Goal: Task Accomplishment & Management: Use online tool/utility

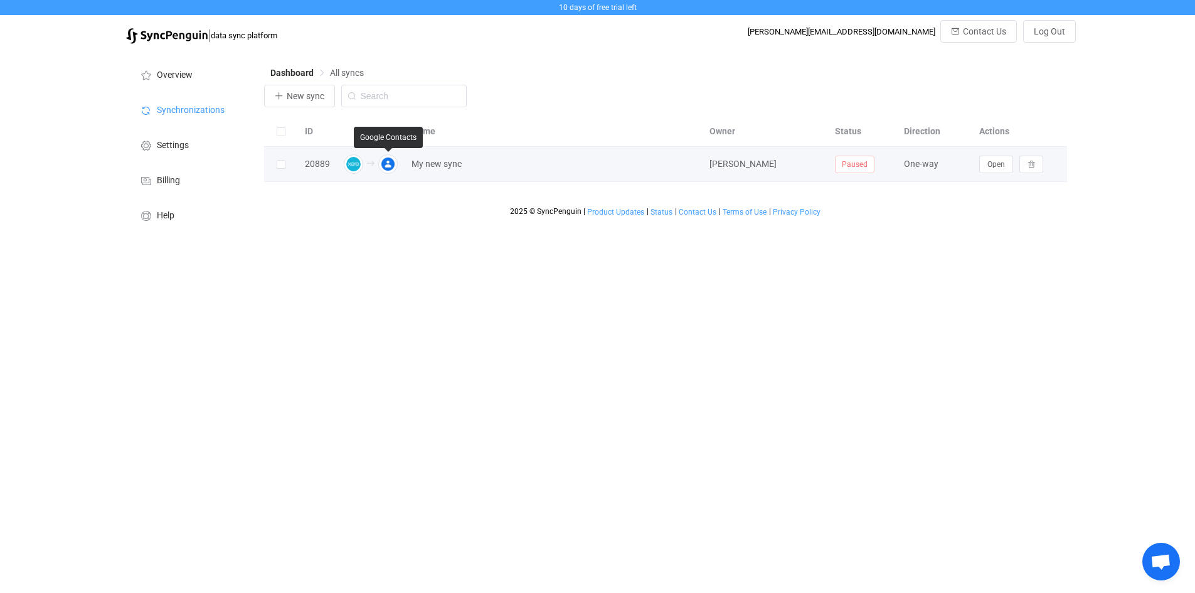
click at [390, 163] on img at bounding box center [387, 163] width 19 height 19
click at [718, 169] on span "[PERSON_NAME]" at bounding box center [742, 164] width 67 height 10
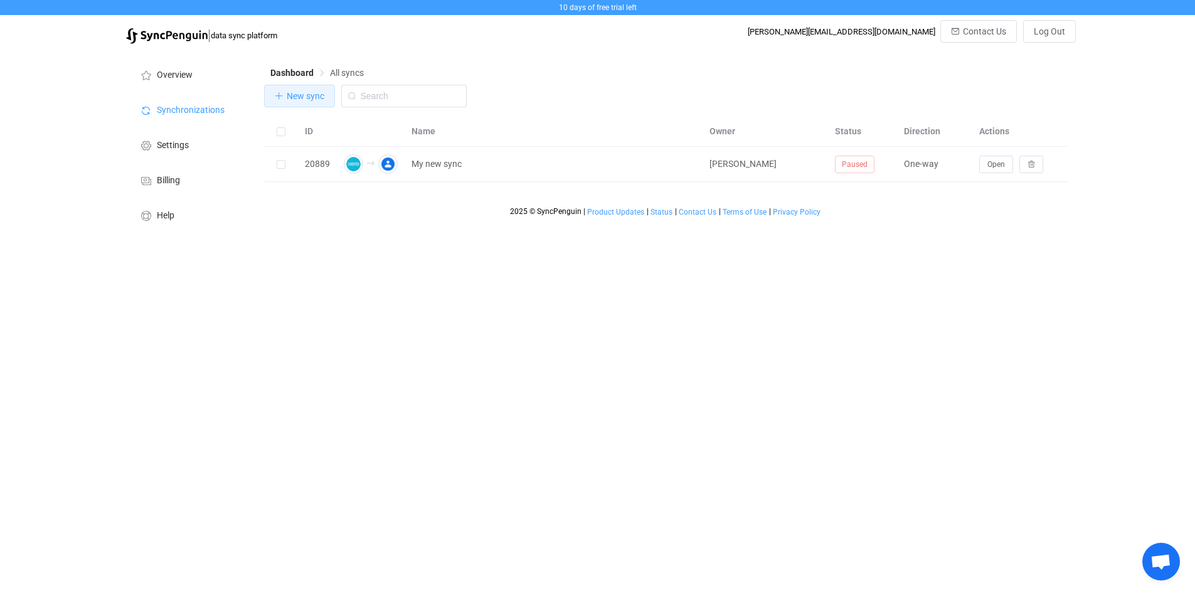
click at [310, 95] on span "New sync" at bounding box center [306, 96] width 38 height 10
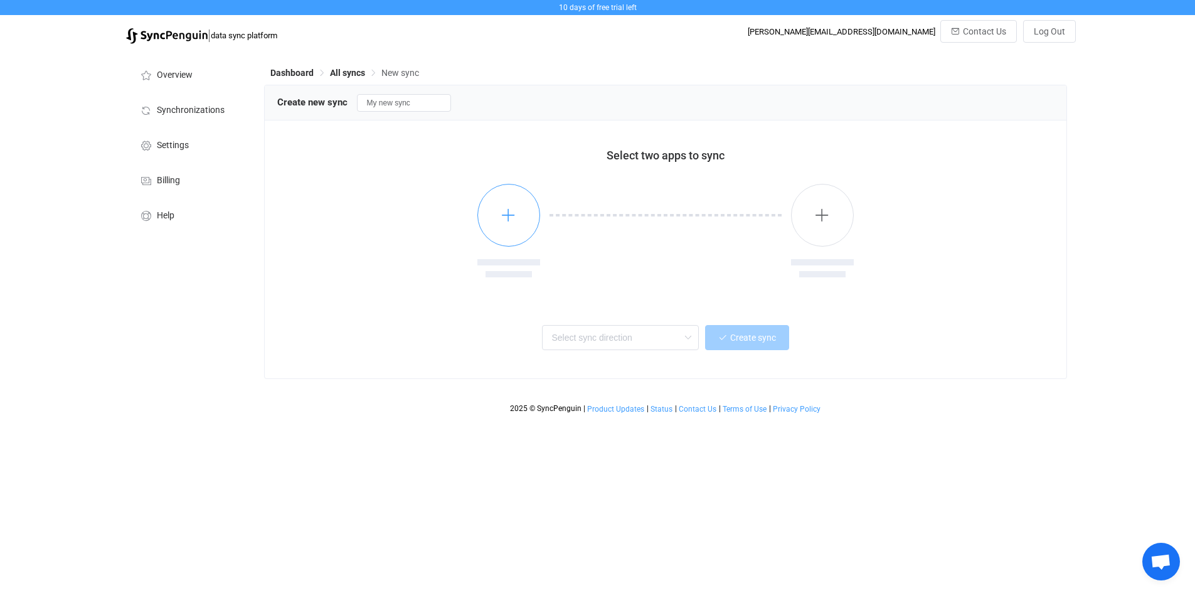
click at [487, 230] on button "button" at bounding box center [508, 215] width 63 height 63
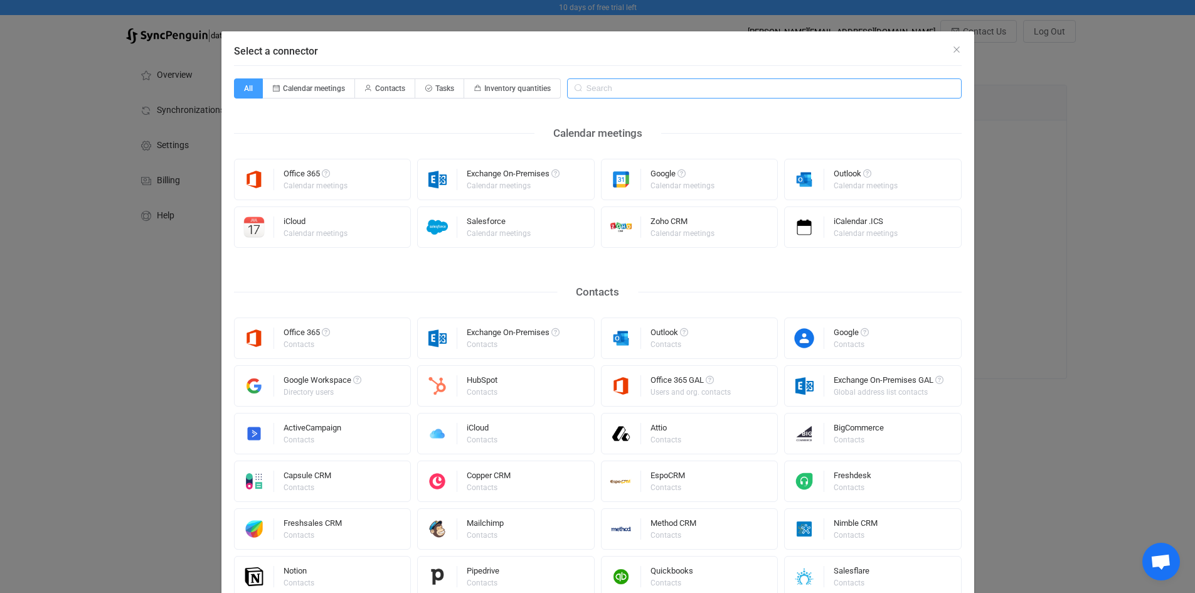
click at [666, 84] on input "Select a connector" at bounding box center [764, 88] width 395 height 20
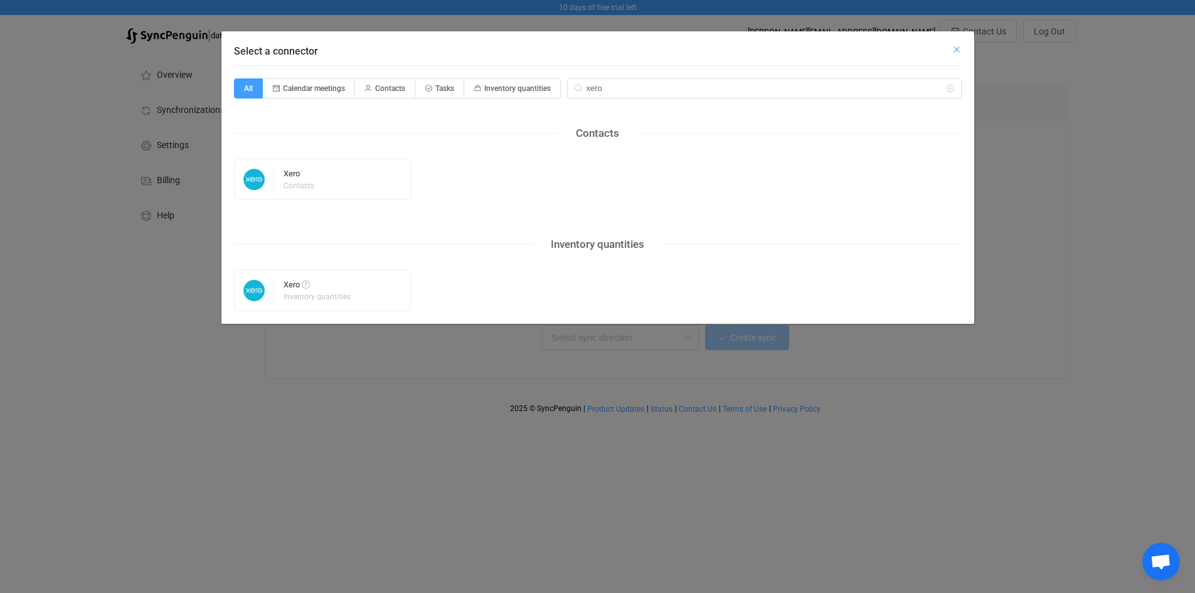
click at [952, 44] on button "Close" at bounding box center [957, 50] width 10 height 12
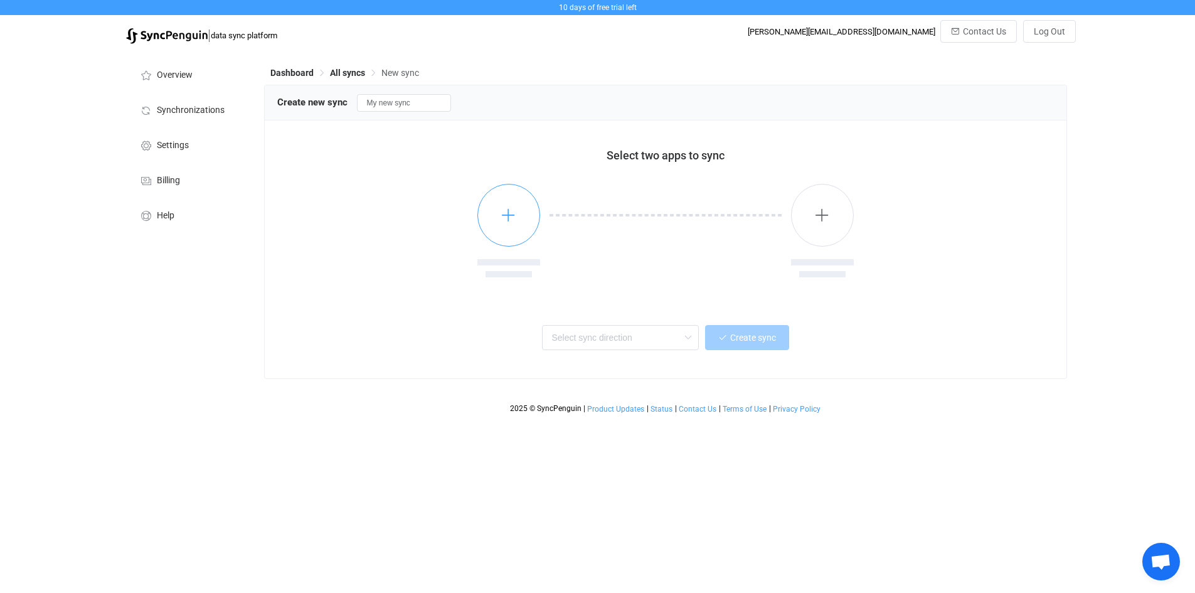
click at [491, 223] on button "button" at bounding box center [508, 215] width 63 height 63
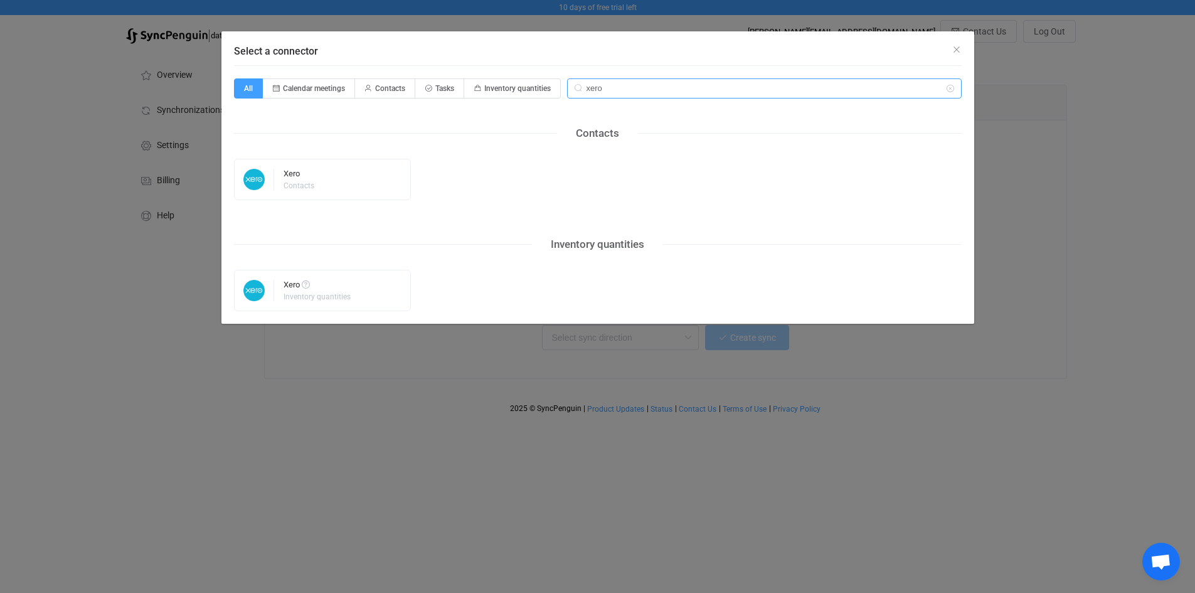
click at [607, 83] on input "xero" at bounding box center [764, 88] width 395 height 20
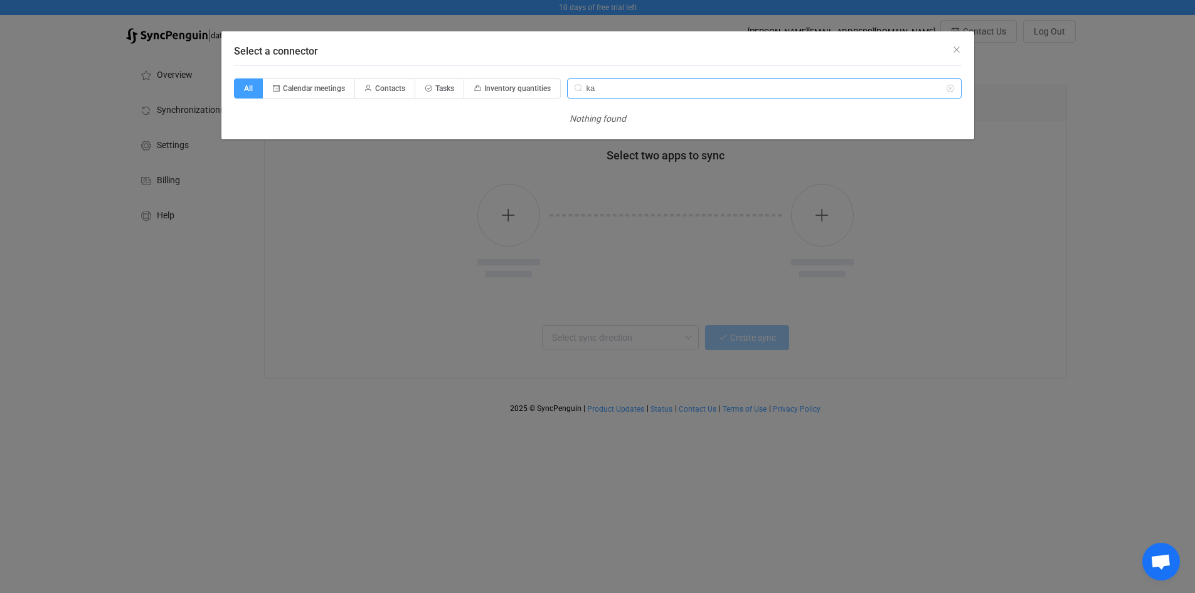
type input "k"
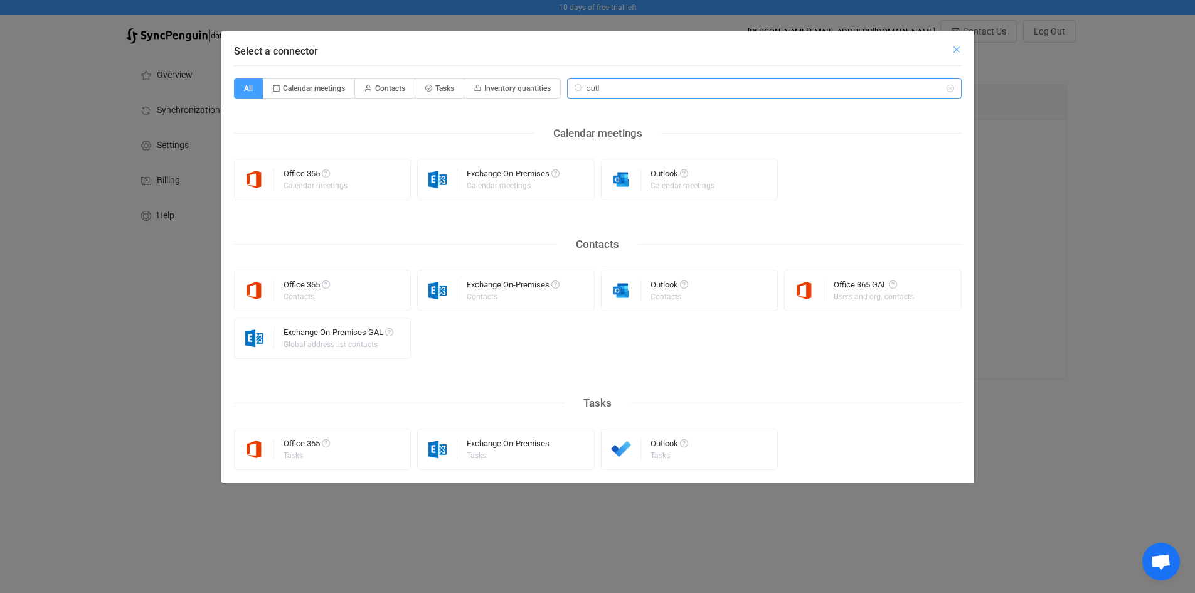
type input "outl"
click at [955, 50] on icon "Close" at bounding box center [957, 50] width 10 height 10
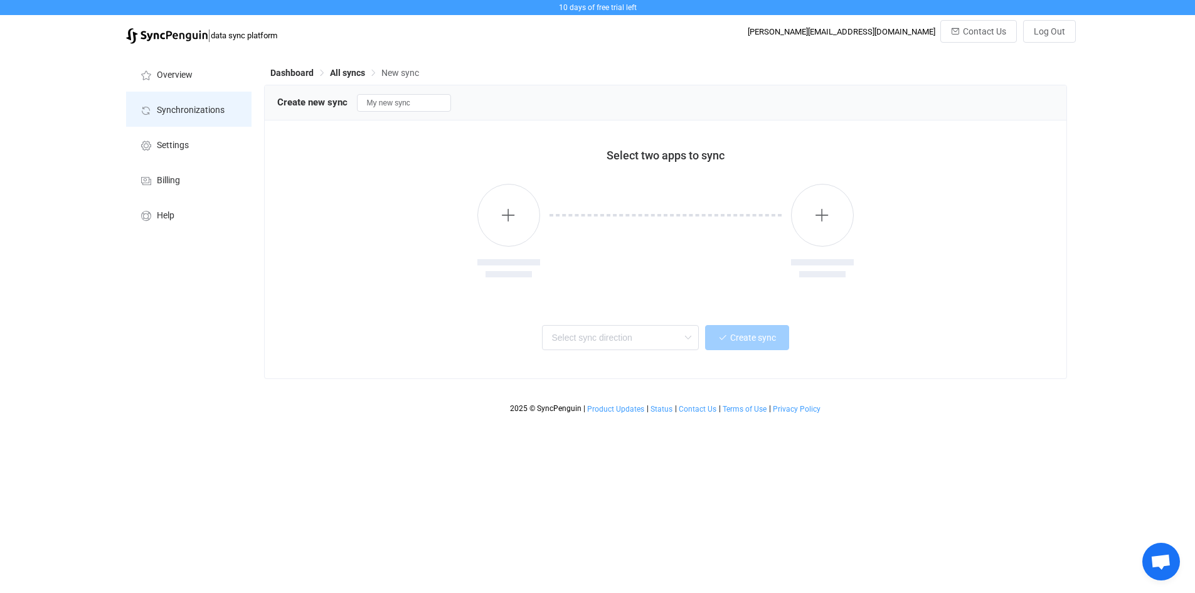
click at [175, 109] on span "Synchronizations" at bounding box center [191, 110] width 68 height 10
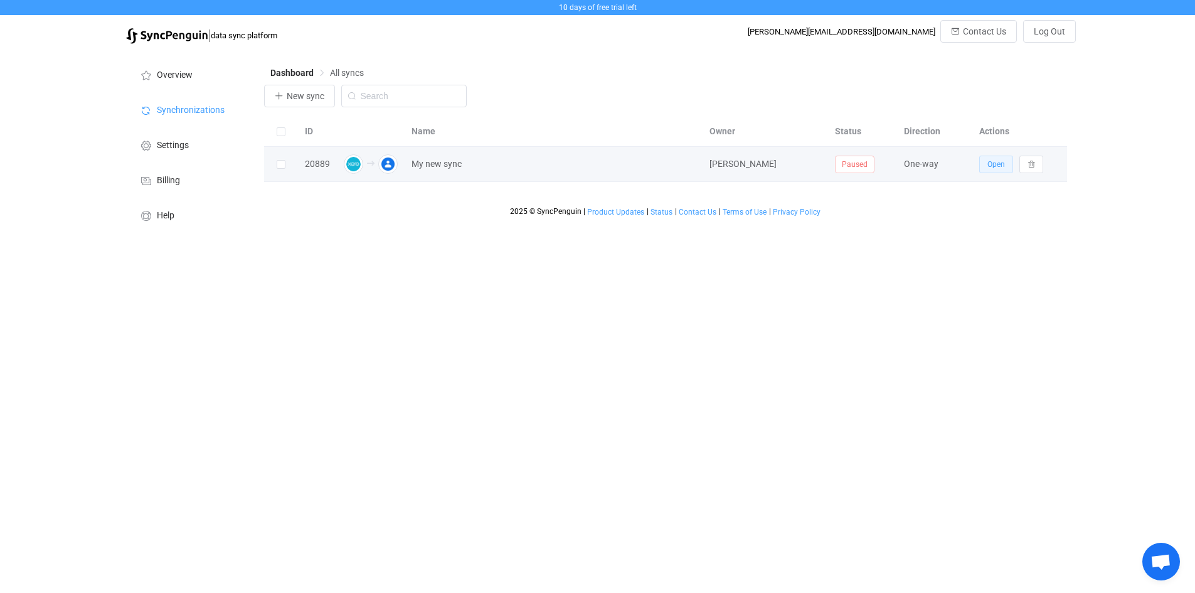
click at [1001, 169] on span "Open" at bounding box center [996, 164] width 18 height 9
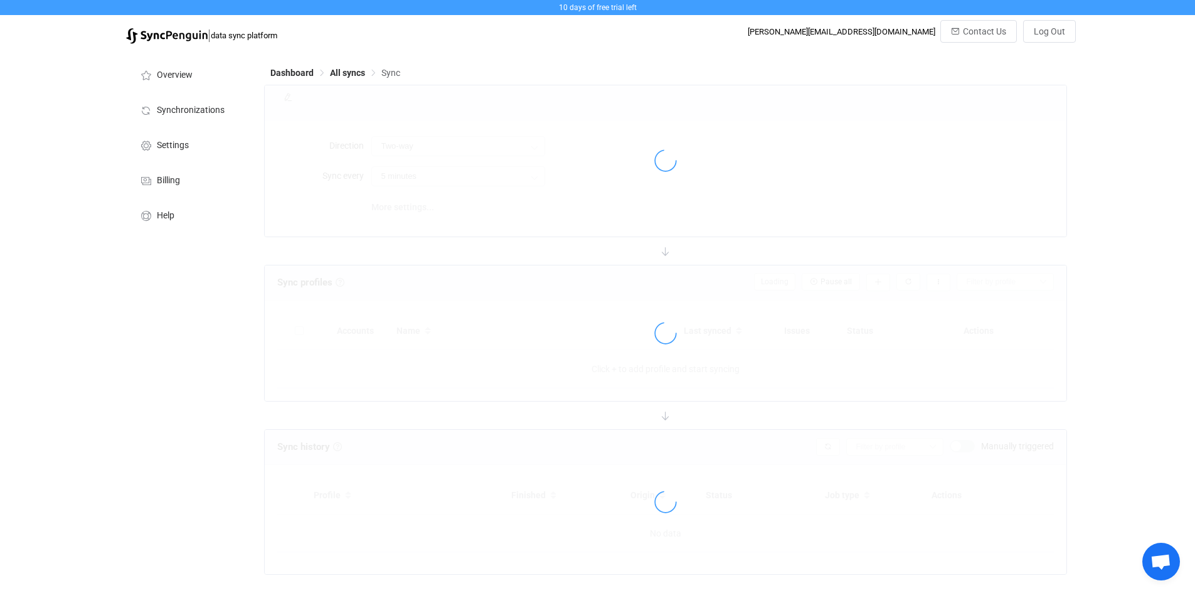
type input "Xero → Google"
type input "10 minutes"
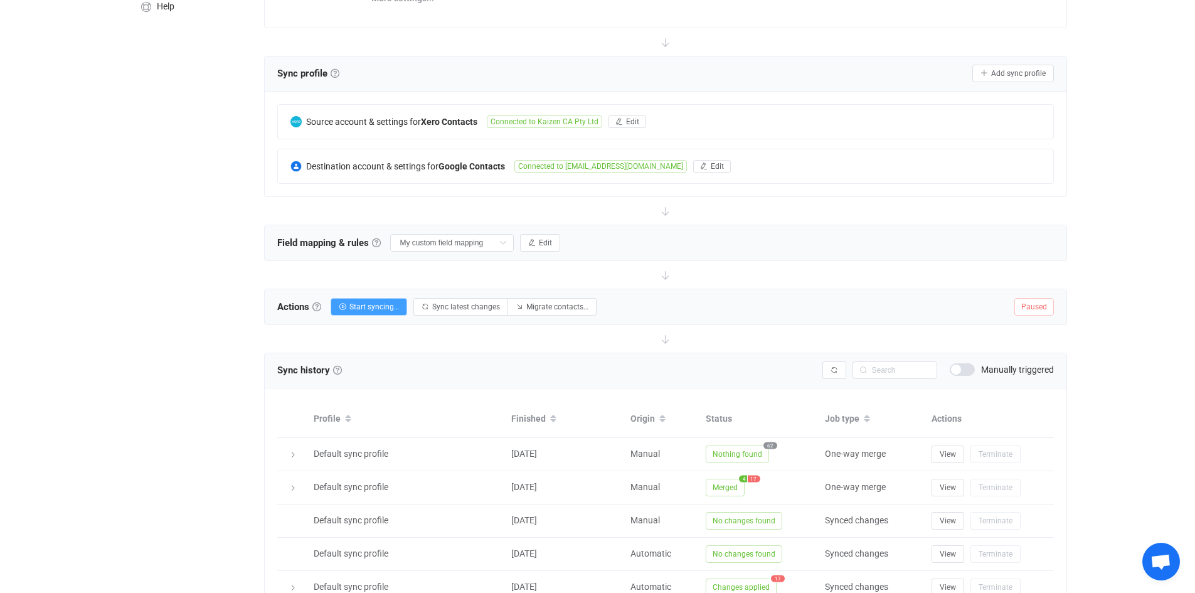
scroll to position [348, 0]
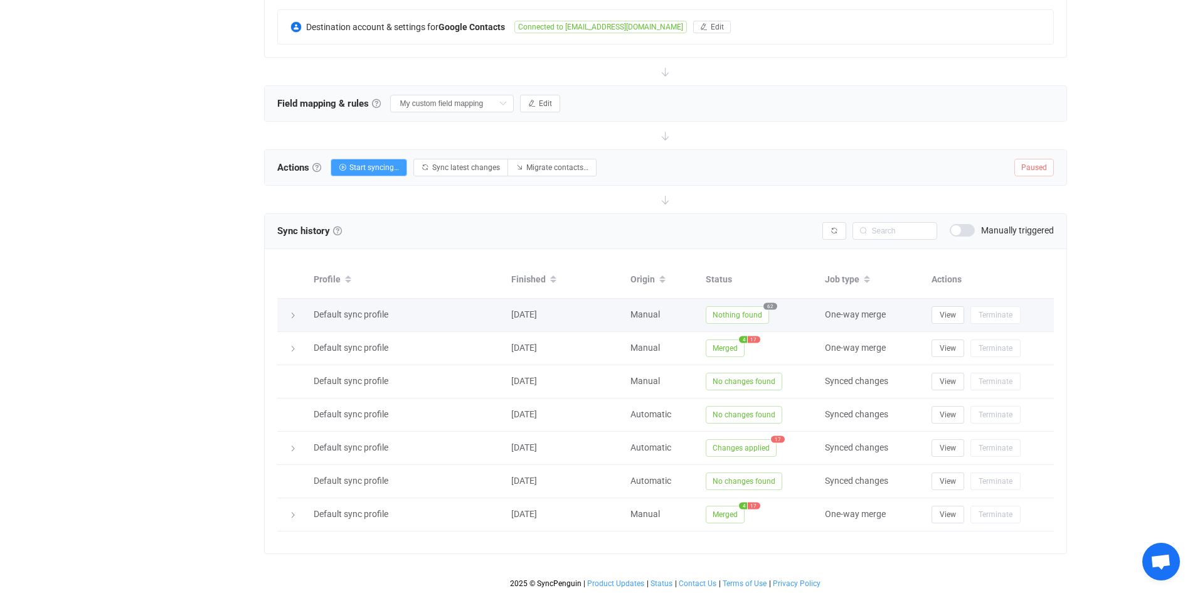
click at [768, 307] on span "62" at bounding box center [770, 305] width 14 height 7
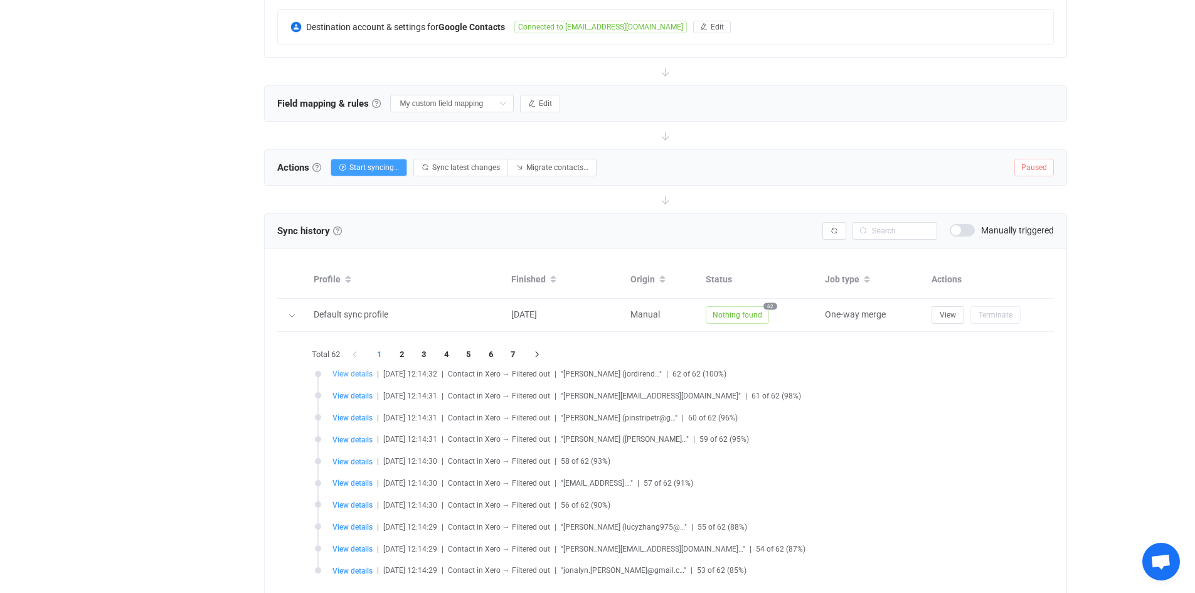
click at [350, 373] on span "View details" at bounding box center [352, 373] width 40 height 9
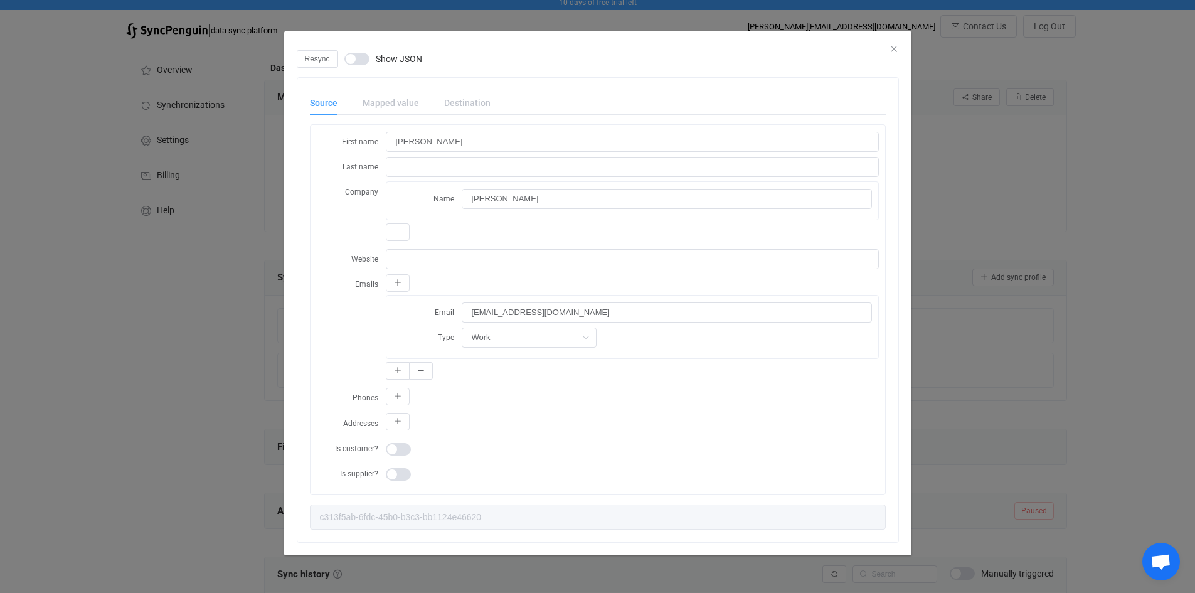
scroll to position [0, 0]
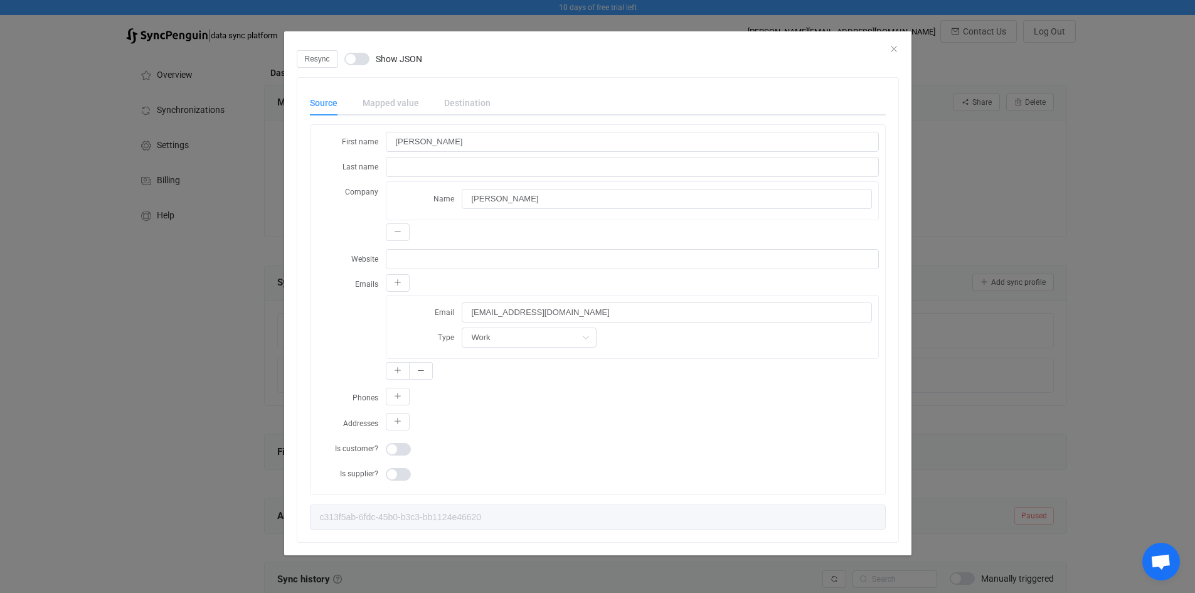
click at [996, 359] on div "Resync Show JSON Source Mapped value Destination First name [PERSON_NAME] Last …" at bounding box center [597, 296] width 1195 height 593
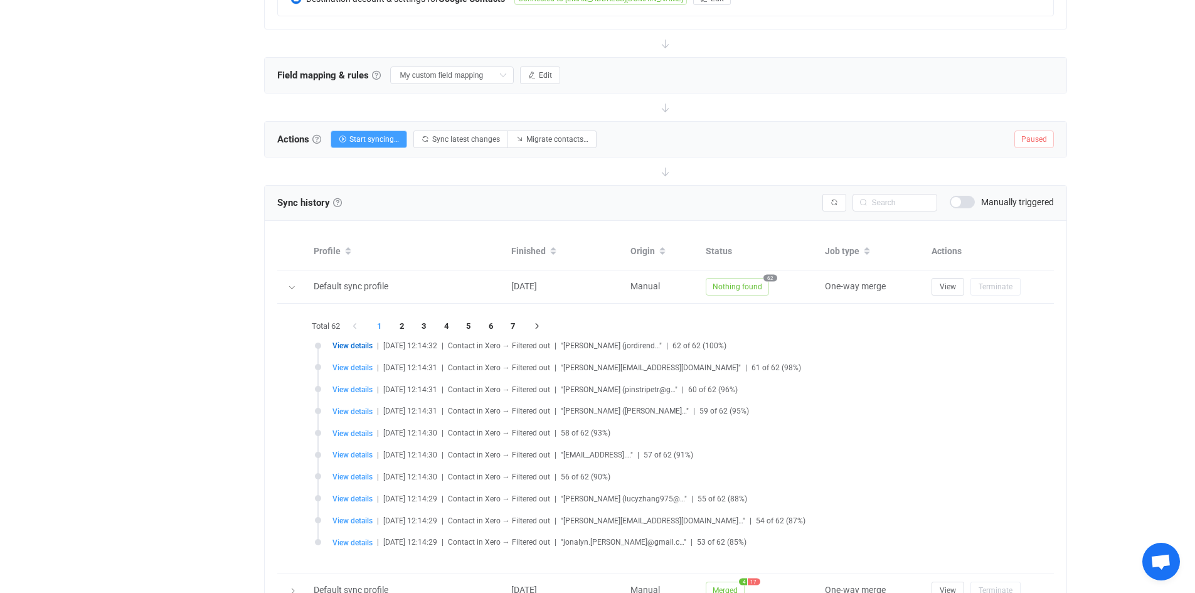
scroll to position [201, 0]
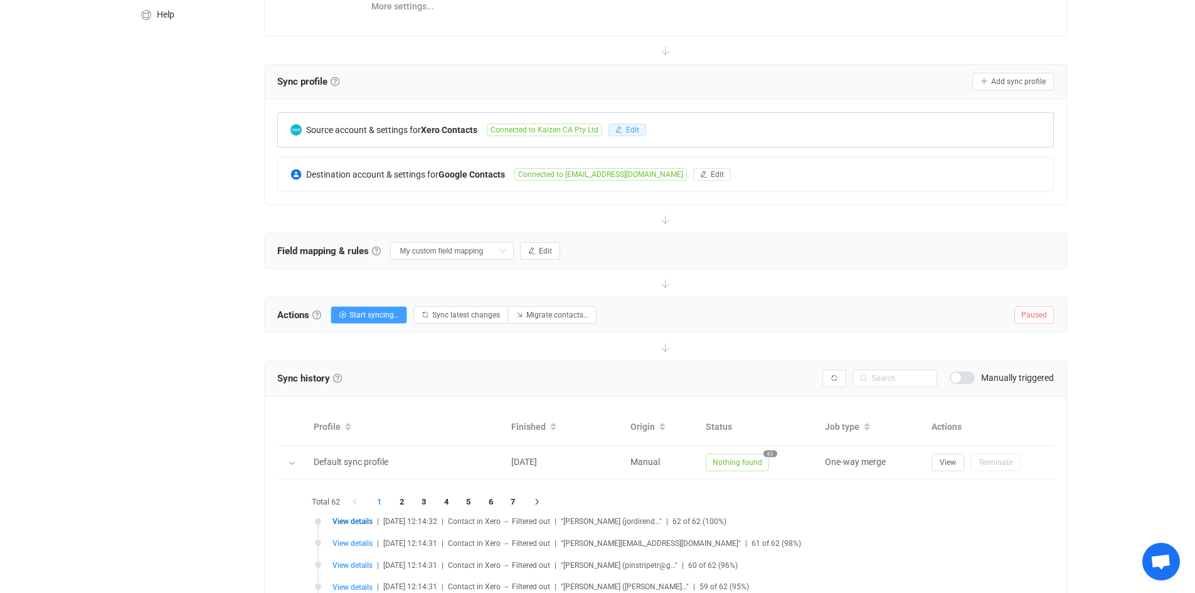
click at [619, 126] on icon "button" at bounding box center [619, 130] width 8 height 8
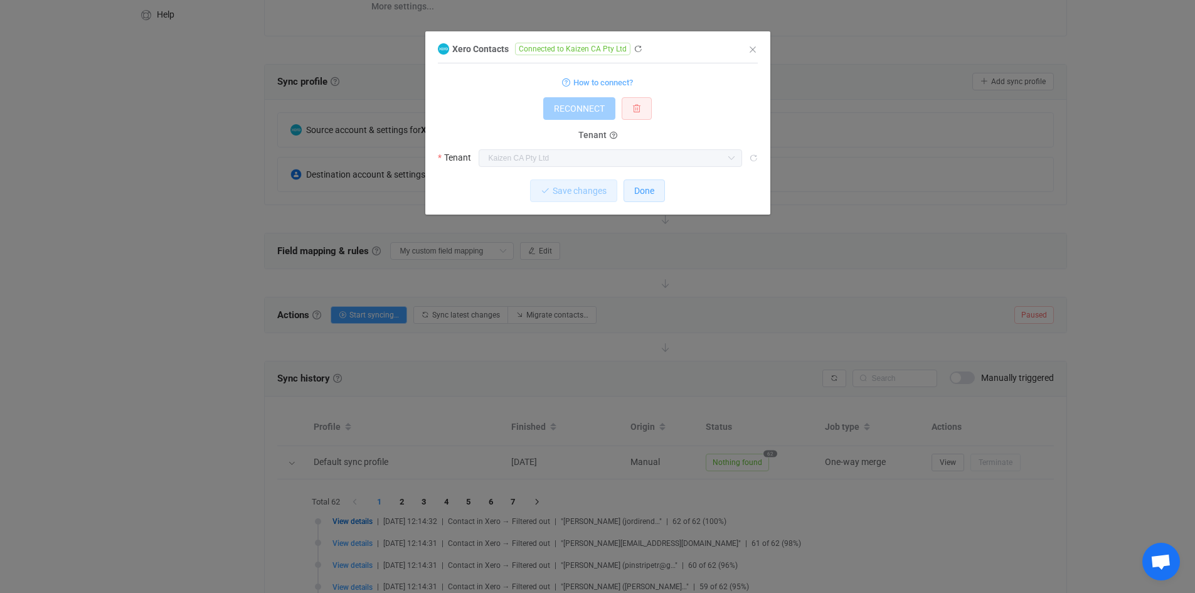
click at [647, 194] on span "Done" at bounding box center [644, 191] width 20 height 10
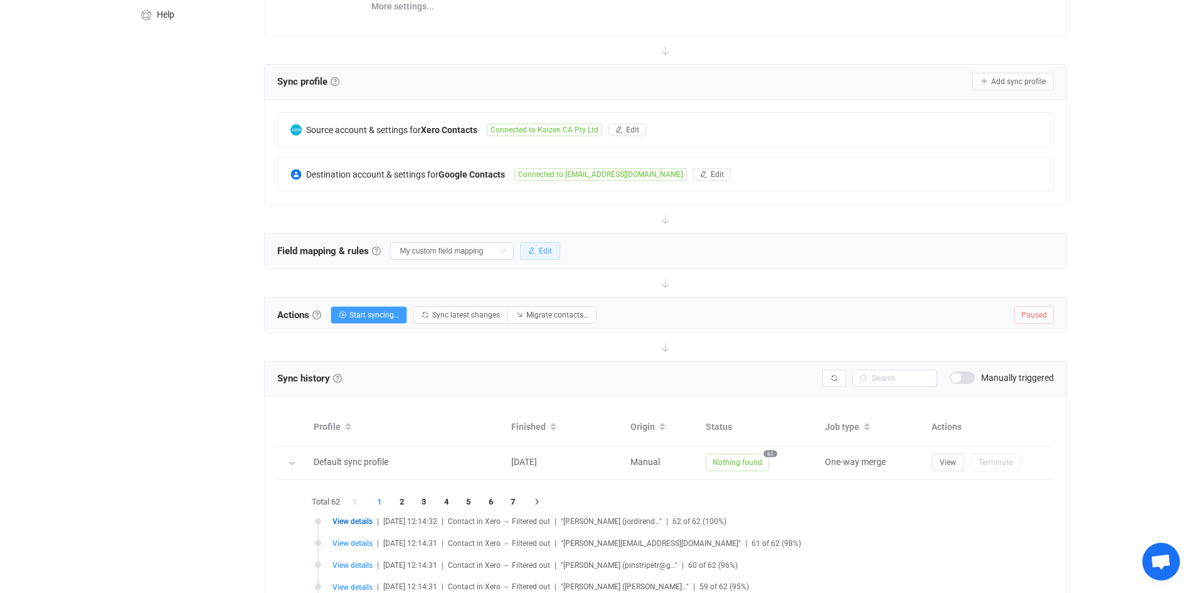
click at [543, 252] on span "Edit" at bounding box center [545, 251] width 13 height 9
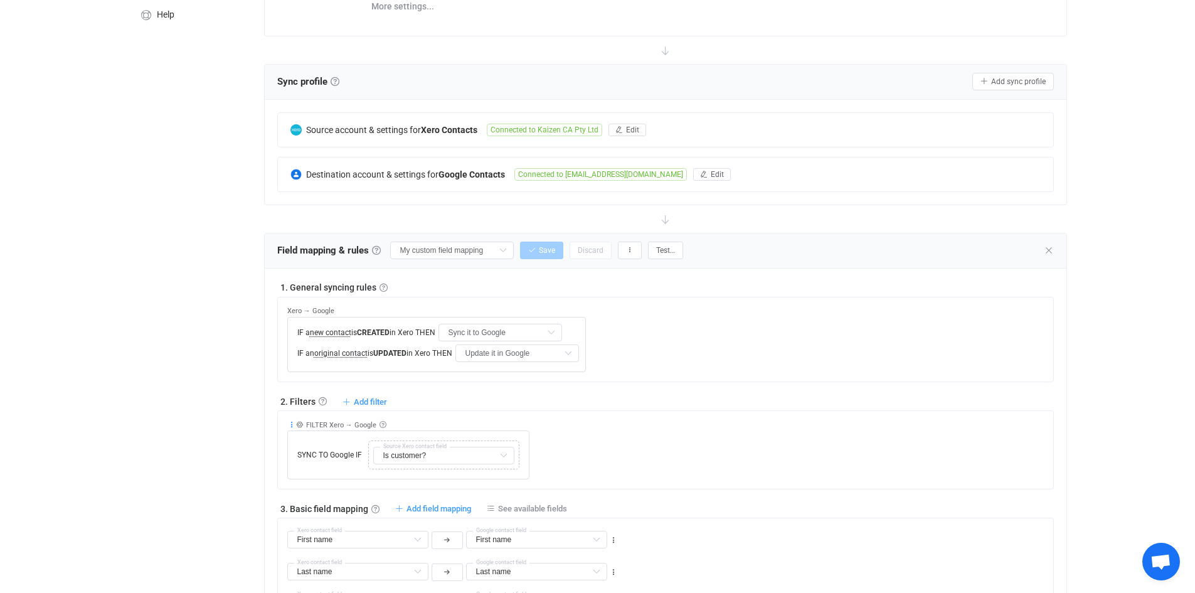
click at [290, 422] on icon at bounding box center [291, 424] width 9 height 9
click at [437, 445] on span "Source Xero contact field" at bounding box center [415, 447] width 70 height 6
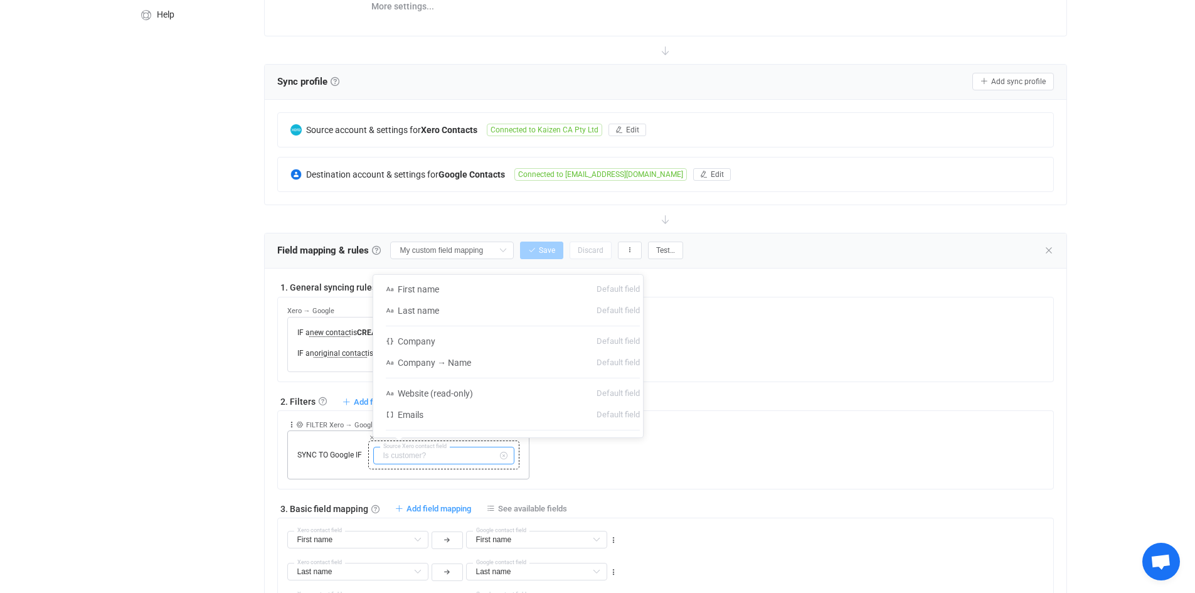
click at [467, 454] on input "text" at bounding box center [443, 456] width 141 height 18
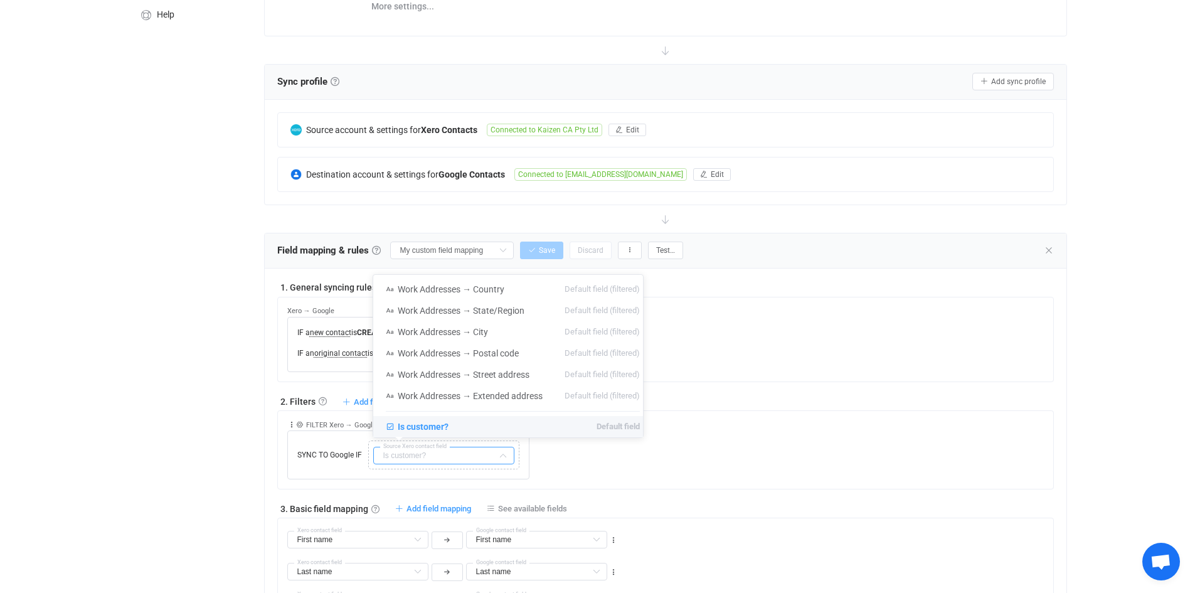
type input "Is customer?"
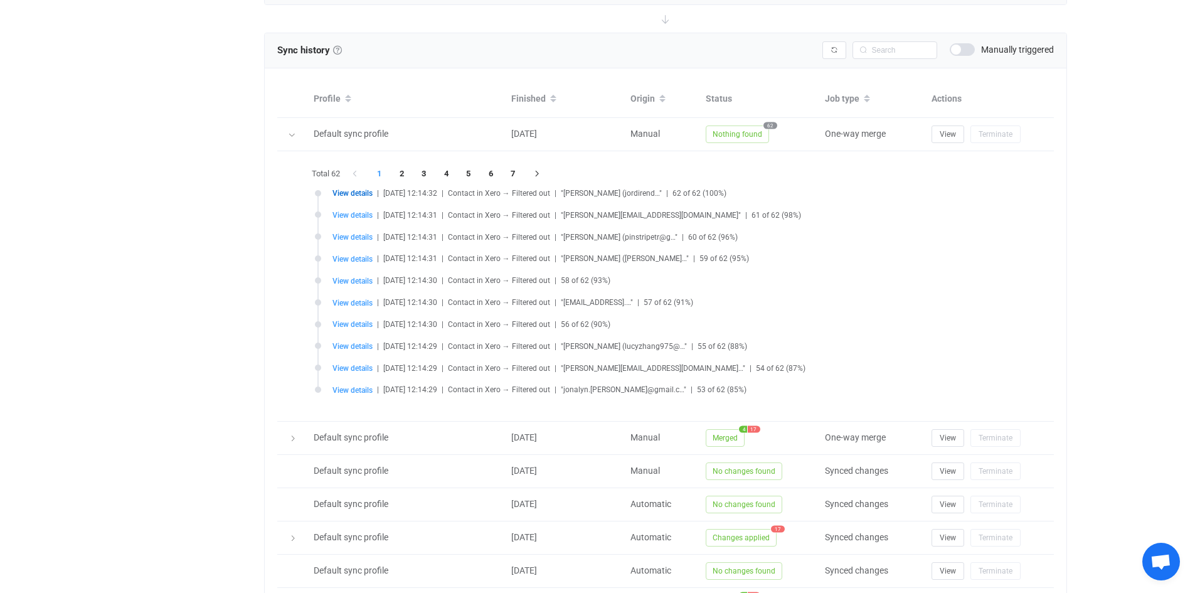
scroll to position [1038, 0]
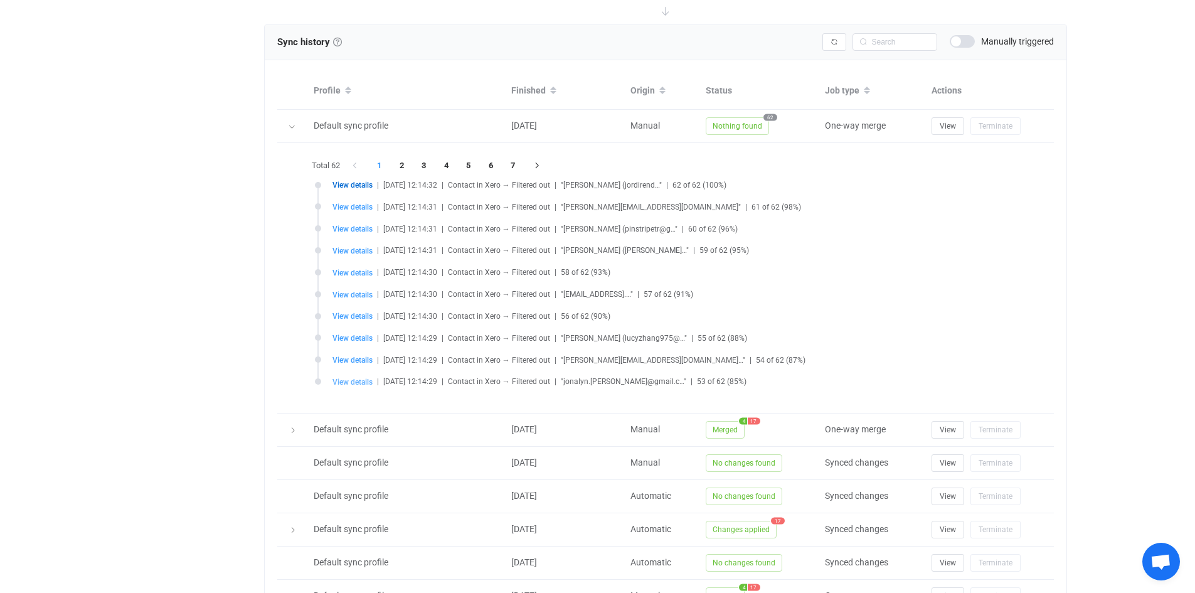
click at [348, 380] on span "View details" at bounding box center [352, 382] width 40 height 9
type input "[PERSON_NAME]"
type input "[EMAIL_ADDRESS][PERSON_NAME][DOMAIN_NAME]"
type input "9dbbf602-6ef9-4913-acfe-cd02e66150b4"
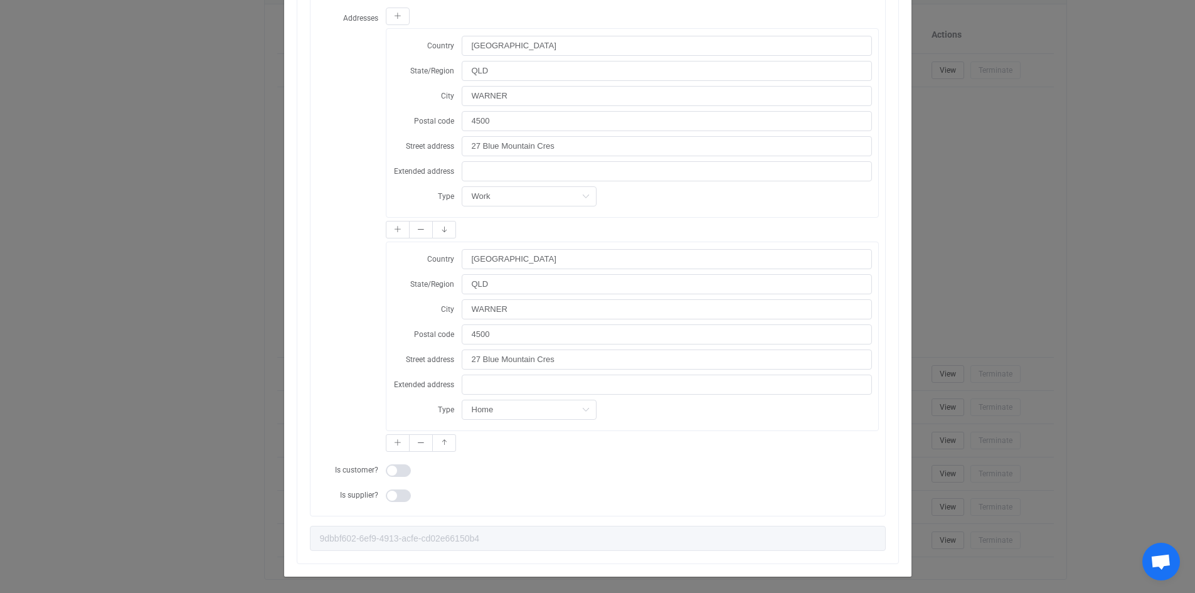
scroll to position [1121, 0]
click at [391, 464] on span "dialog" at bounding box center [398, 470] width 25 height 13
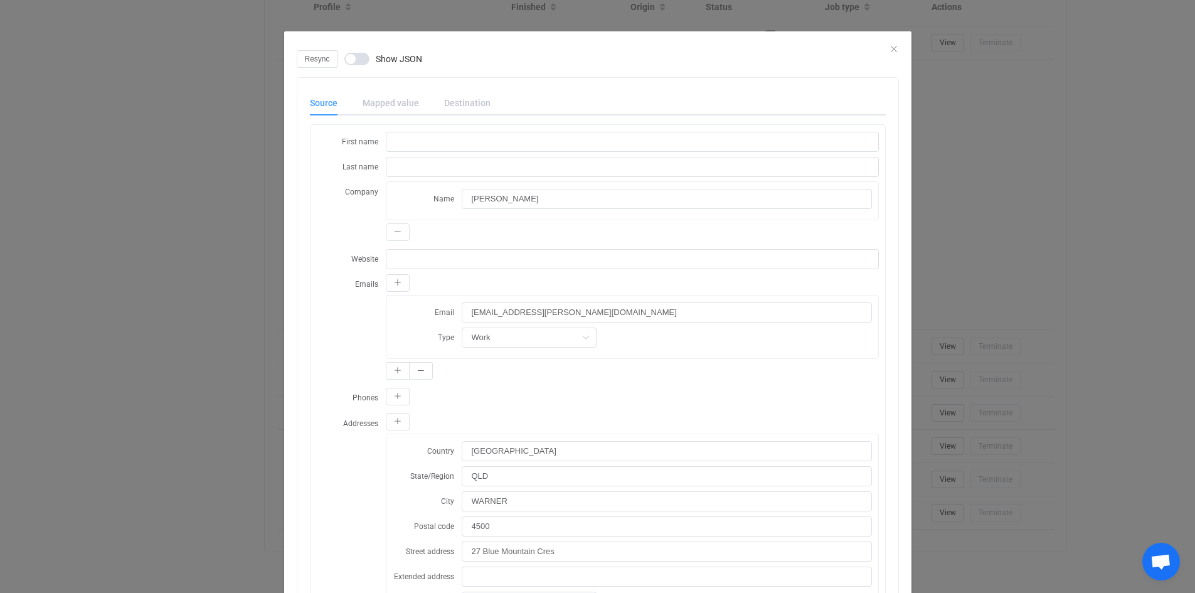
scroll to position [912, 0]
click at [889, 48] on icon "Close" at bounding box center [894, 49] width 10 height 10
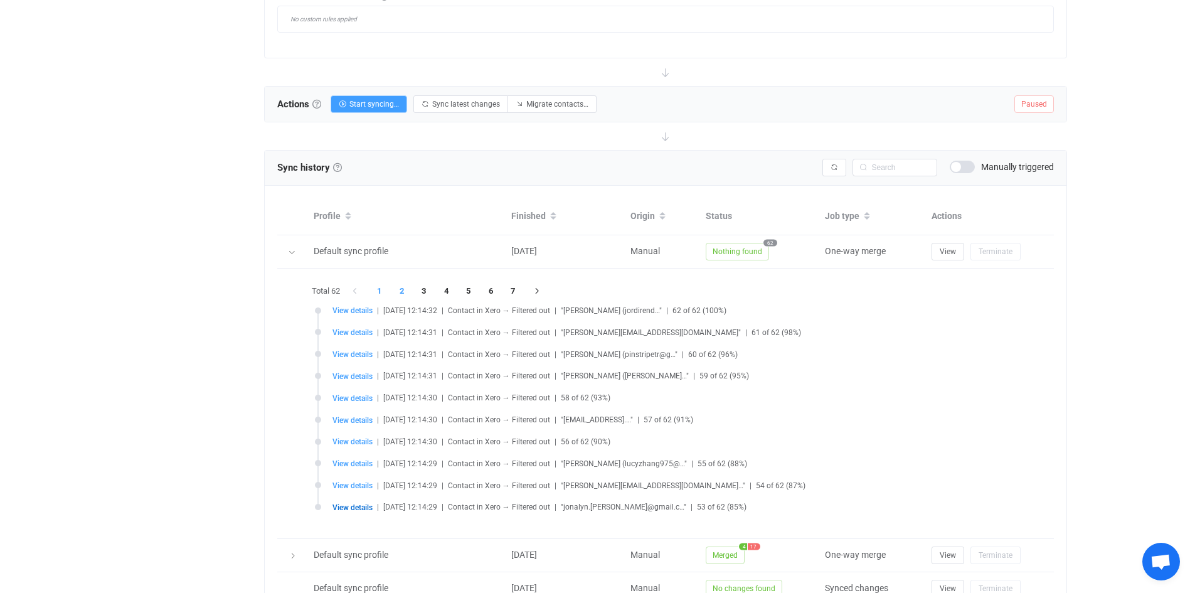
click at [402, 290] on li "2" at bounding box center [402, 291] width 23 height 18
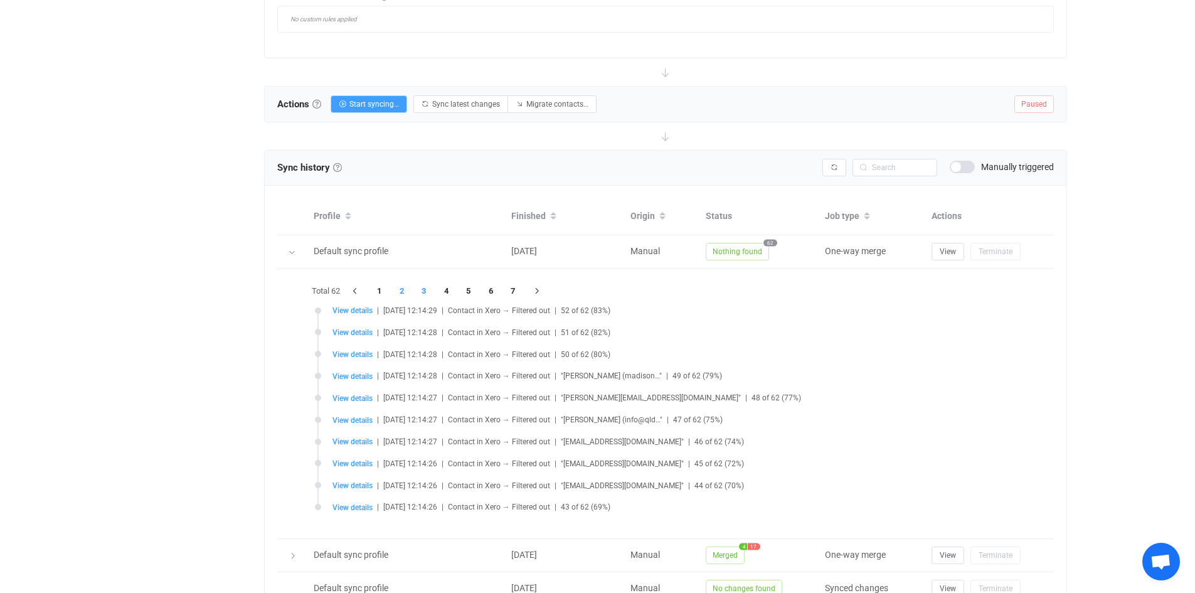
click at [423, 290] on li "3" at bounding box center [424, 291] width 23 height 18
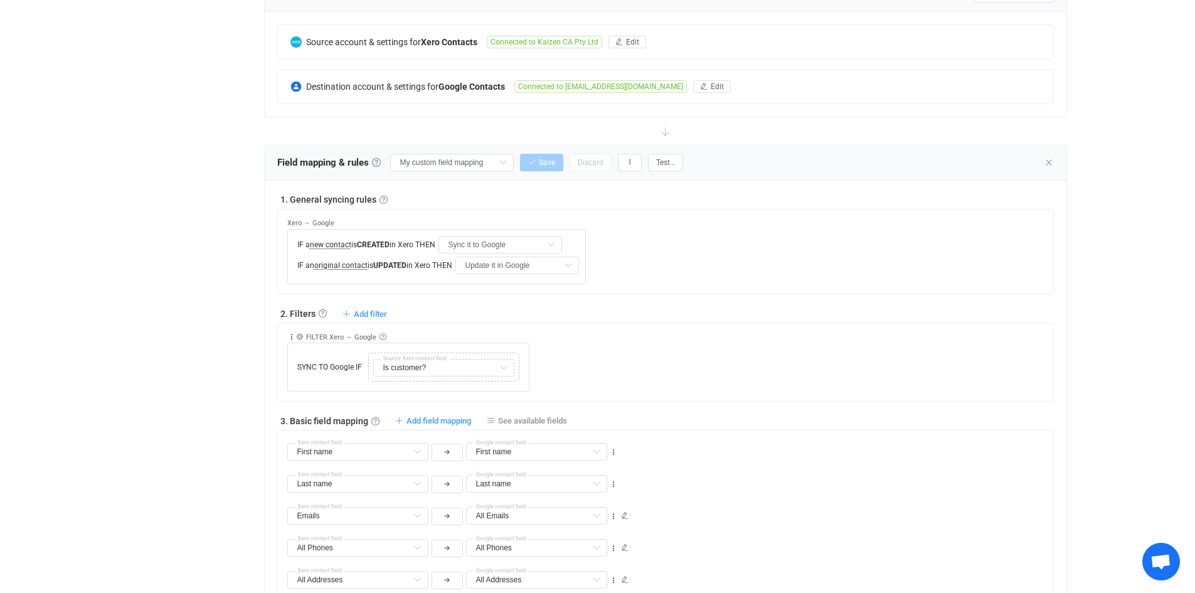
scroll to position [285, 0]
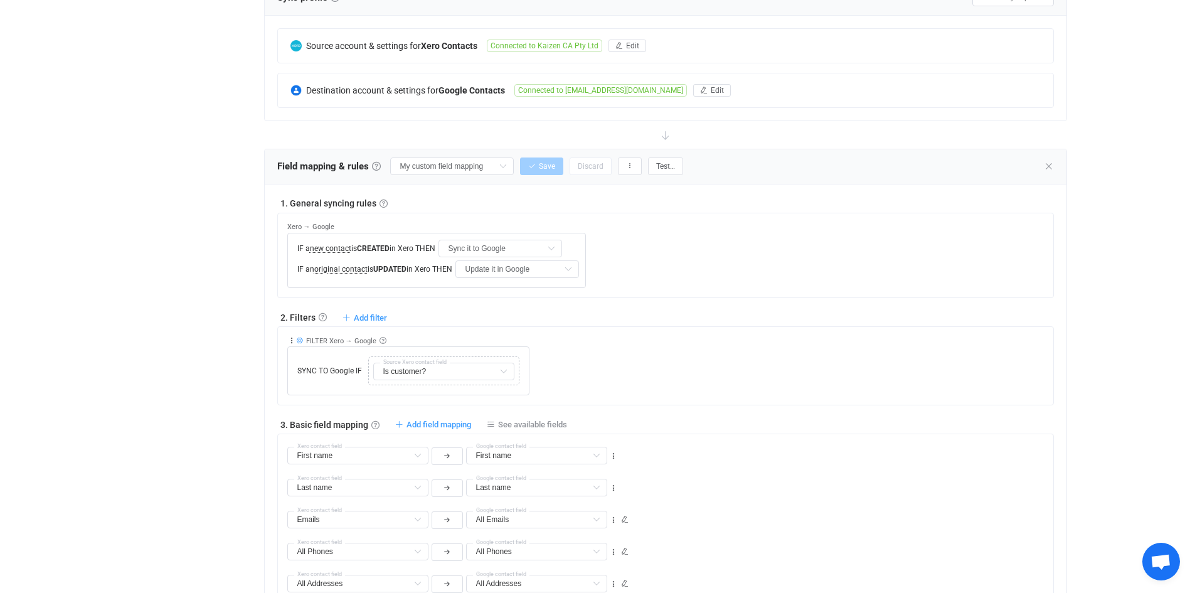
click at [296, 338] on icon at bounding box center [299, 340] width 7 height 7
click at [289, 338] on icon at bounding box center [291, 340] width 9 height 9
click at [465, 369] on input "text" at bounding box center [443, 372] width 141 height 18
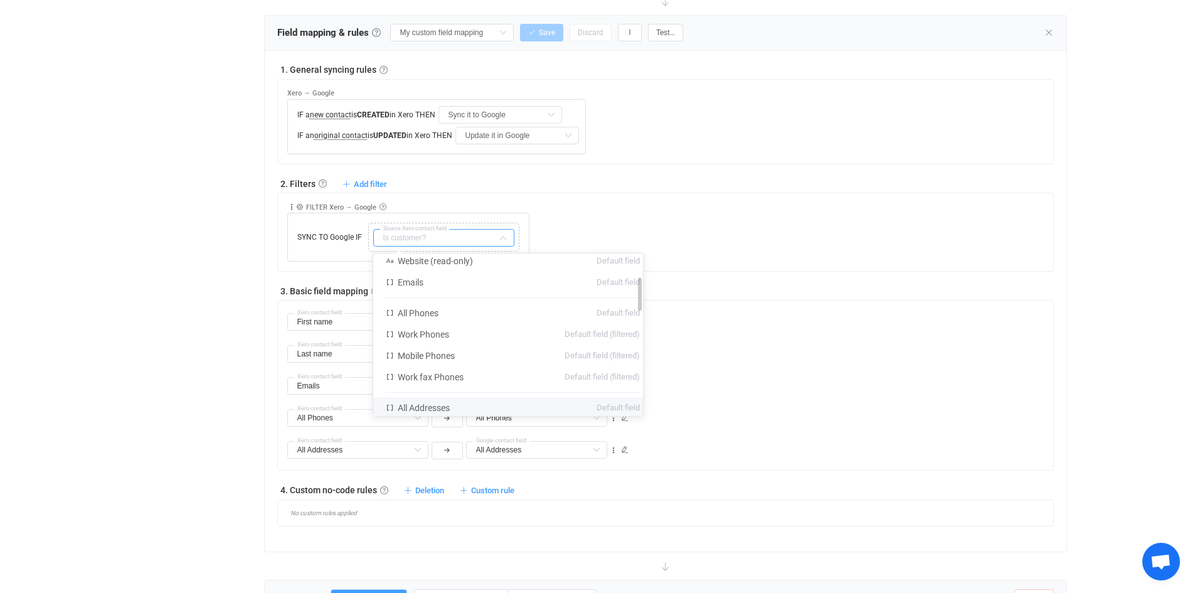
scroll to position [108, 0]
drag, startPoint x: 651, startPoint y: 317, endPoint x: 652, endPoint y: 297, distance: 20.7
click at [642, 297] on div at bounding box center [640, 293] width 4 height 33
click at [460, 316] on li "All Phones Default field" at bounding box center [512, 315] width 279 height 21
type input "All Phones"
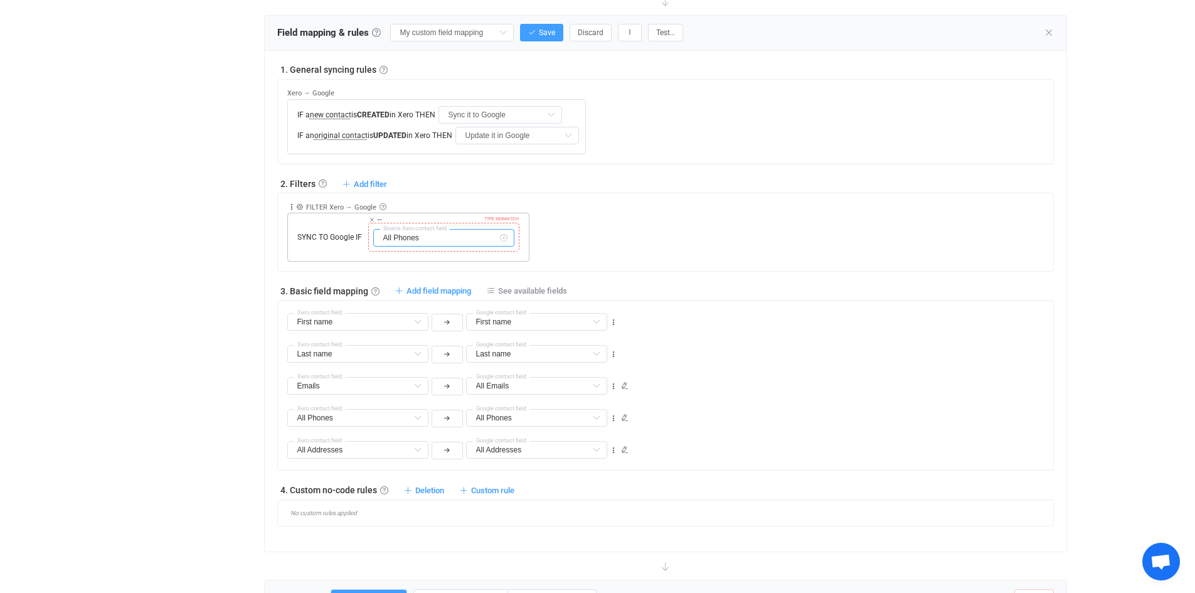
click at [421, 236] on input "All Phones" at bounding box center [443, 238] width 141 height 18
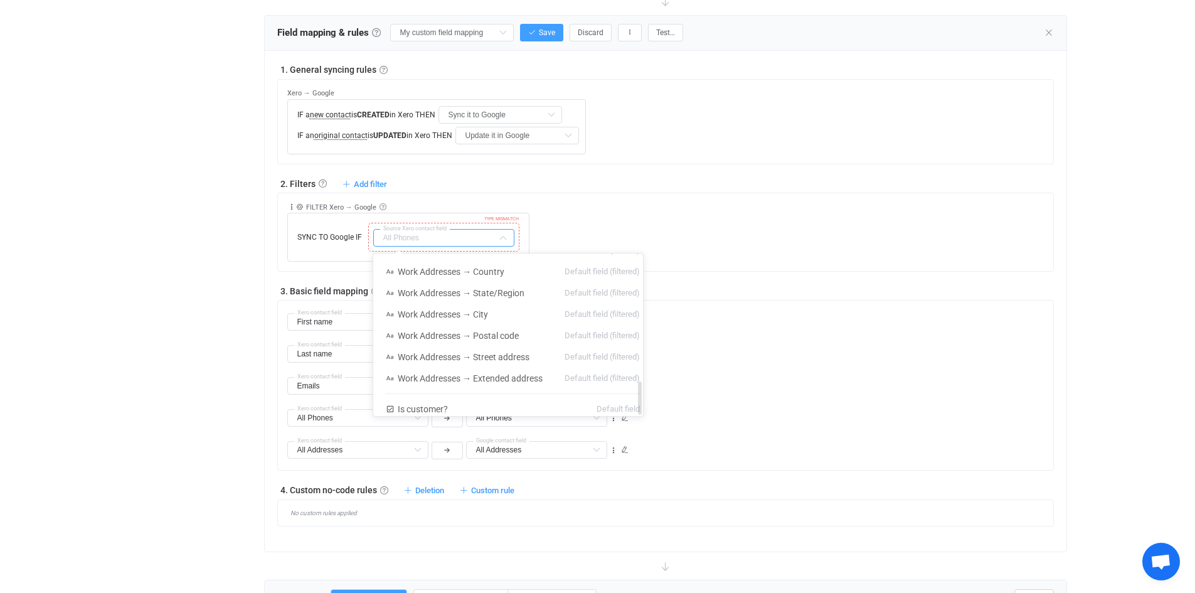
scroll to position [617, 0]
click at [428, 385] on span "Is customer?" at bounding box center [423, 390] width 50 height 10
type input "Is customer?"
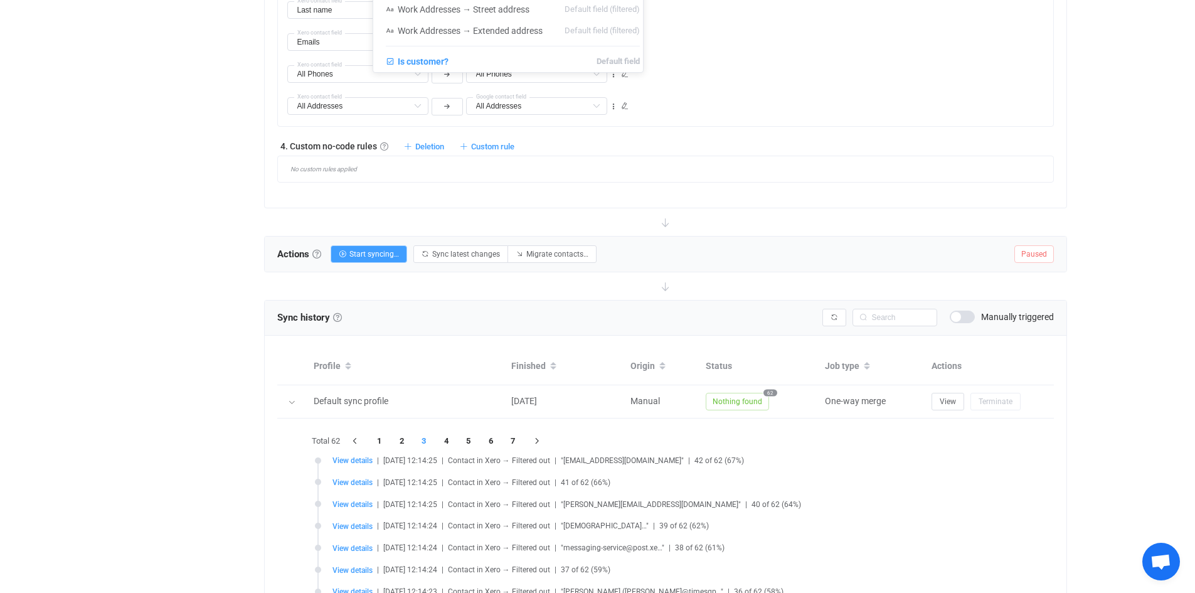
scroll to position [1046, 0]
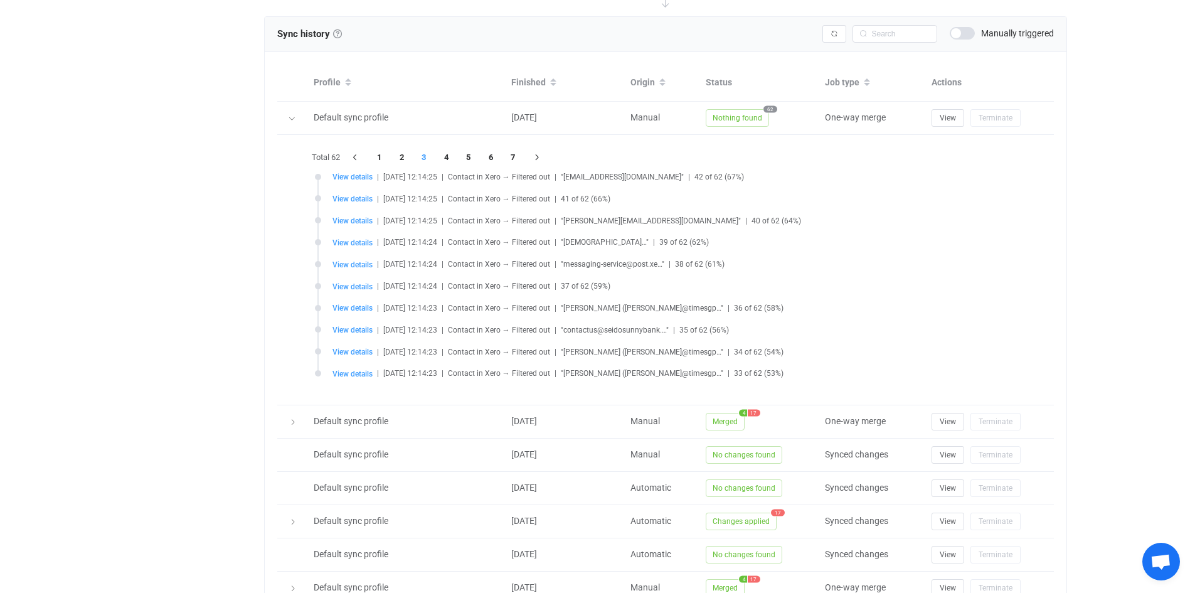
drag, startPoint x: 193, startPoint y: 360, endPoint x: 220, endPoint y: 356, distance: 27.3
type input "Is customer?"
click at [445, 157] on li "4" at bounding box center [446, 158] width 23 height 18
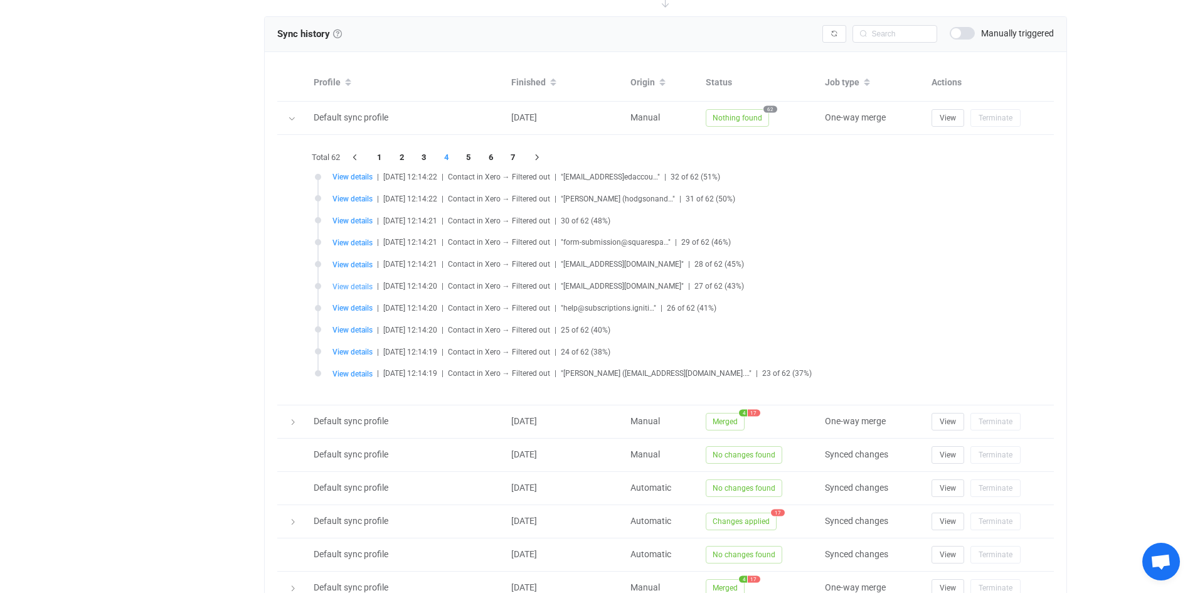
click at [350, 285] on span "View details" at bounding box center [352, 286] width 40 height 9
type input "[PERSON_NAME]"
type input "[EMAIL_ADDRESS][DOMAIN_NAME]"
type input "[GEOGRAPHIC_DATA]"
type input "4006"
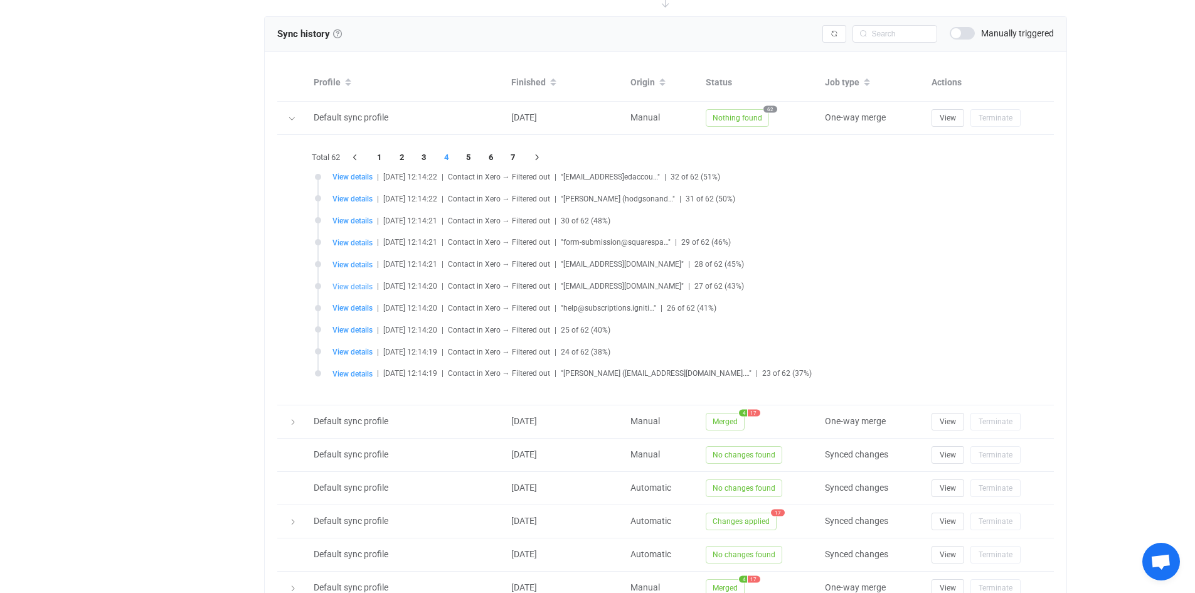
type input "U A85 [STREET_ADDRESS]"
type input "[GEOGRAPHIC_DATA]"
type input "4006"
type input "U A85 [STREET_ADDRESS]"
type input "adfbd01d-4c2e-493b-9f93-cf1ad10972db"
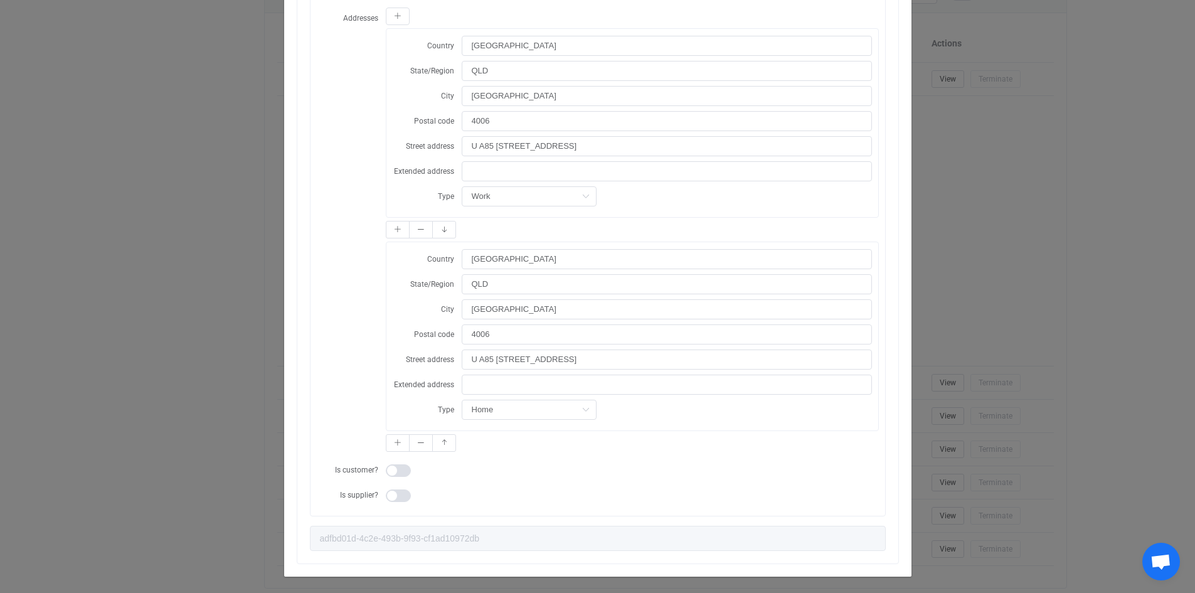
scroll to position [1121, 0]
click at [194, 111] on div "Resync Show JSON Source Mapped value Destination First name Last name Company N…" at bounding box center [597, 296] width 1195 height 593
